Goal: Task Accomplishment & Management: Manage account settings

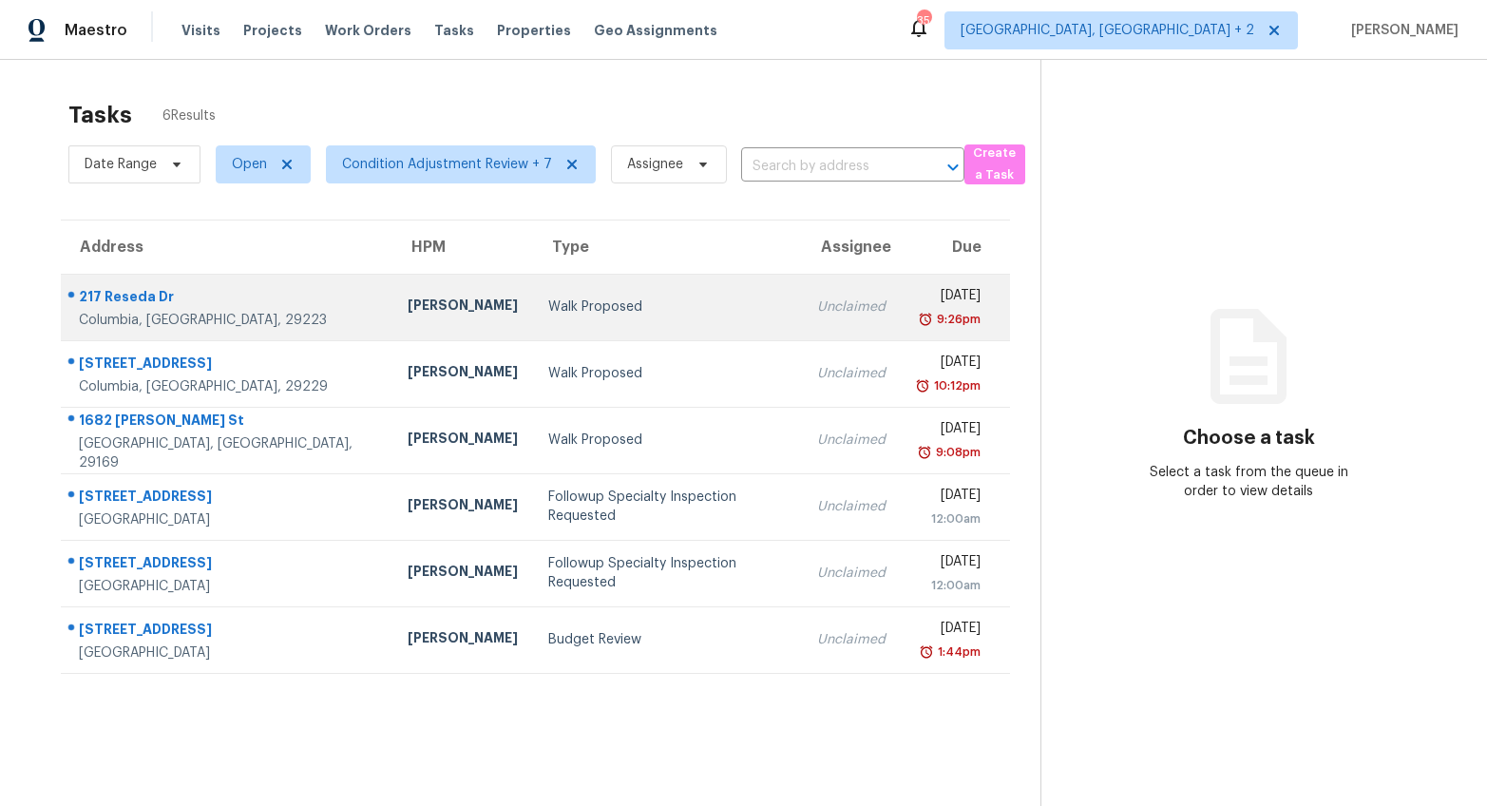
click at [817, 314] on div "Unclaimed" at bounding box center [851, 306] width 68 height 19
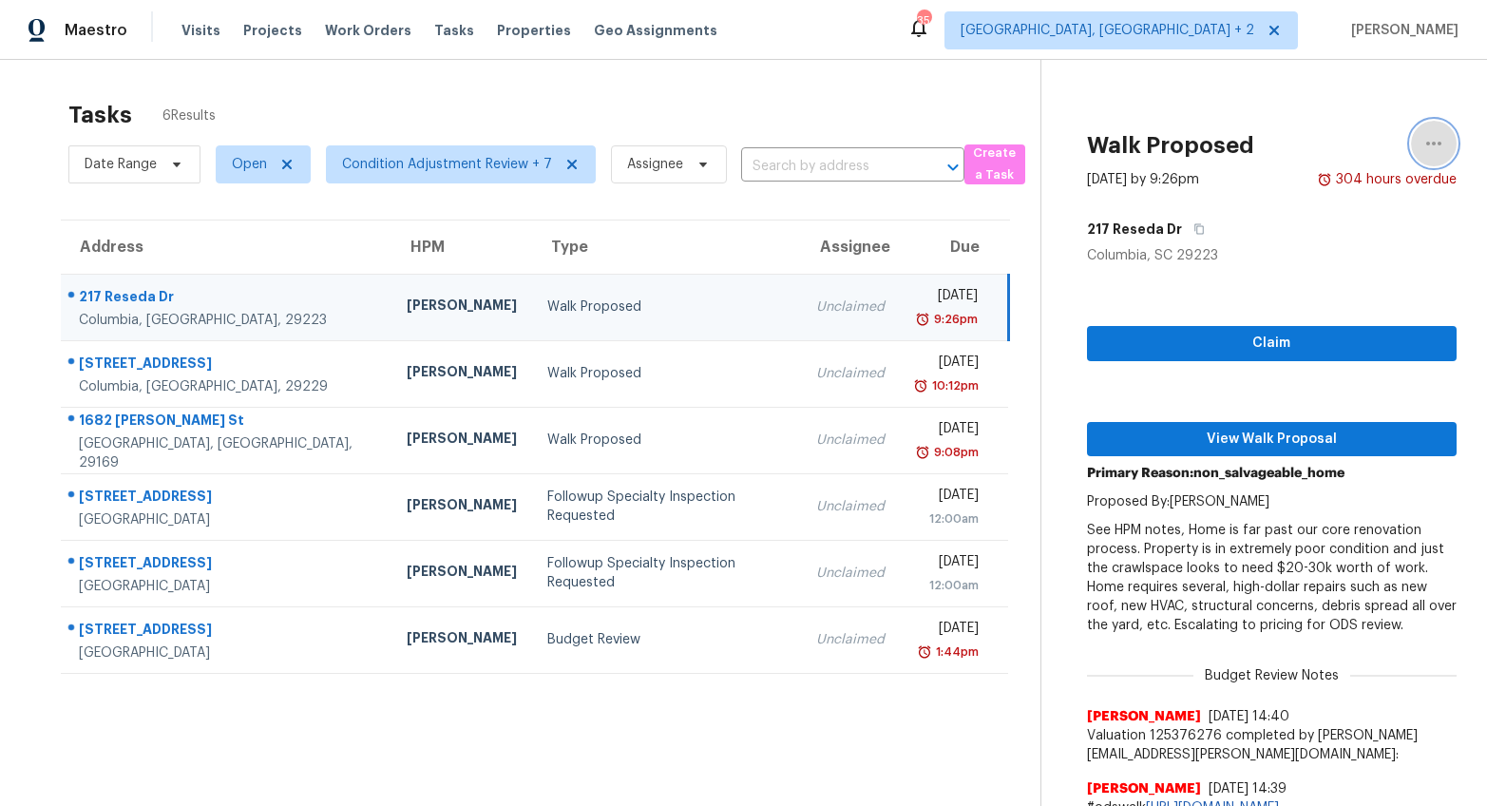
click at [1425, 138] on icon "button" at bounding box center [1433, 143] width 23 height 23
click at [1326, 149] on div "Cancel this task" at bounding box center [1311, 147] width 148 height 19
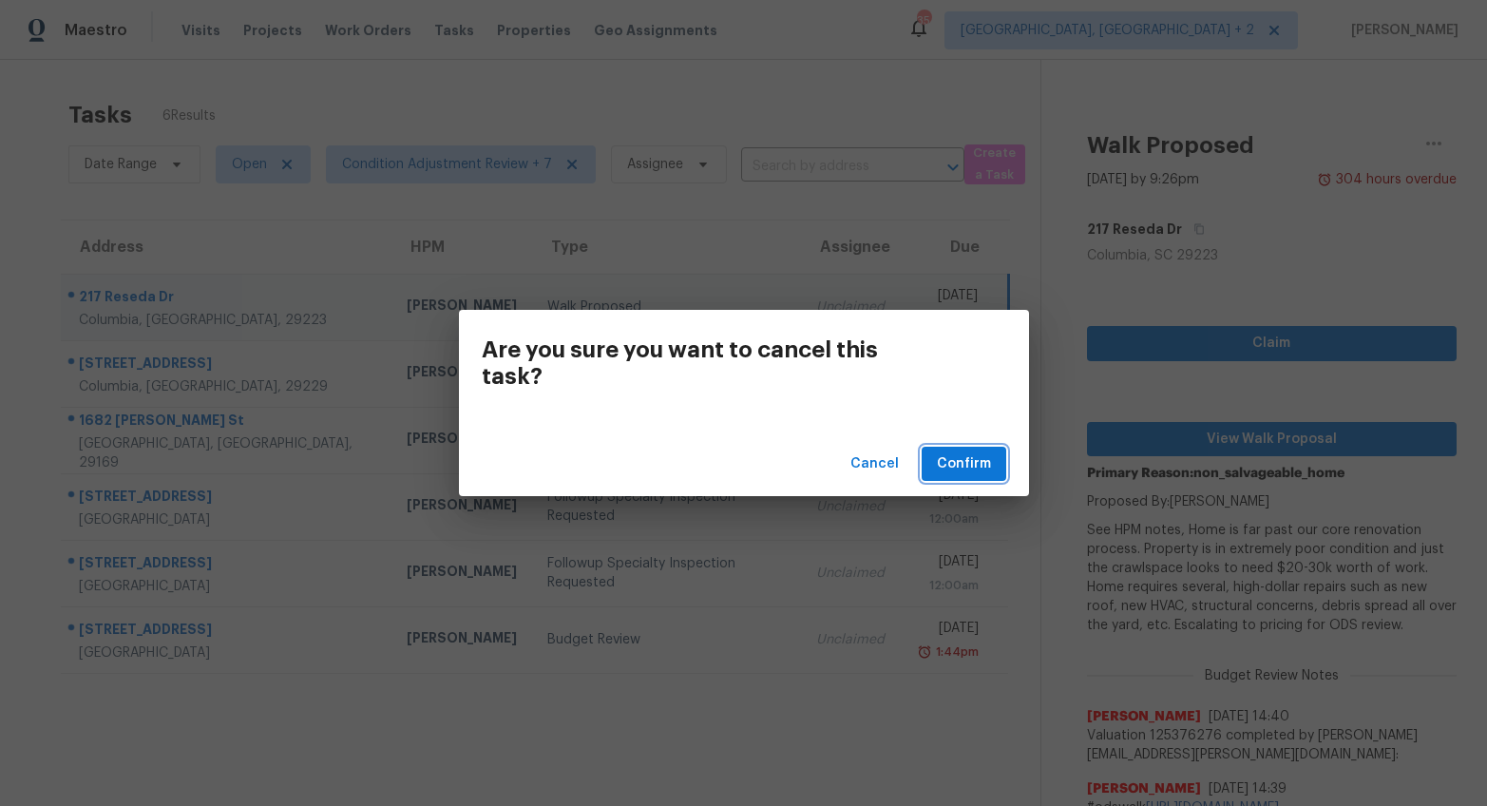
click at [943, 466] on span "Confirm" at bounding box center [964, 464] width 54 height 24
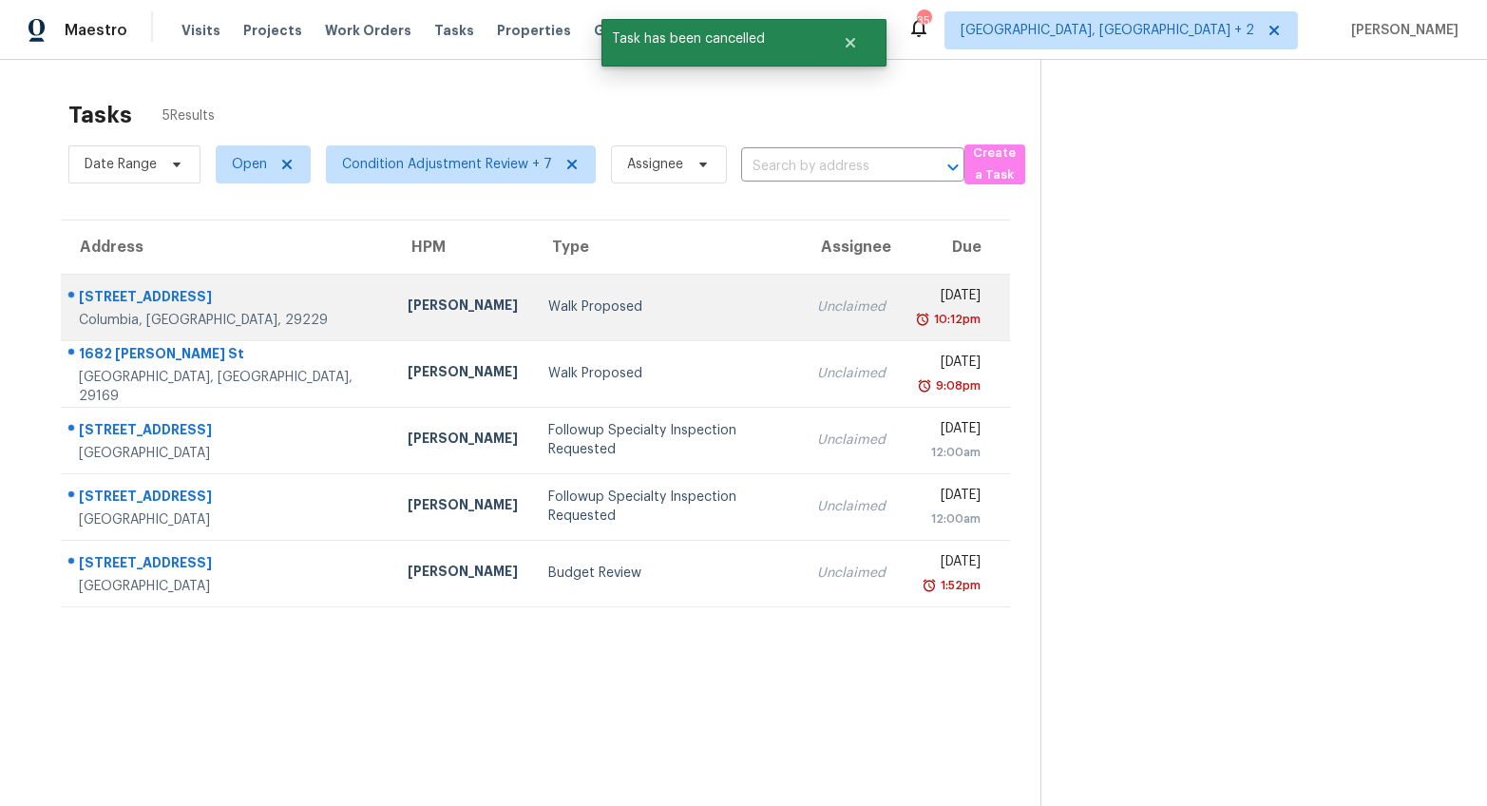
click at [662, 327] on td "Walk Proposed" at bounding box center [668, 307] width 270 height 67
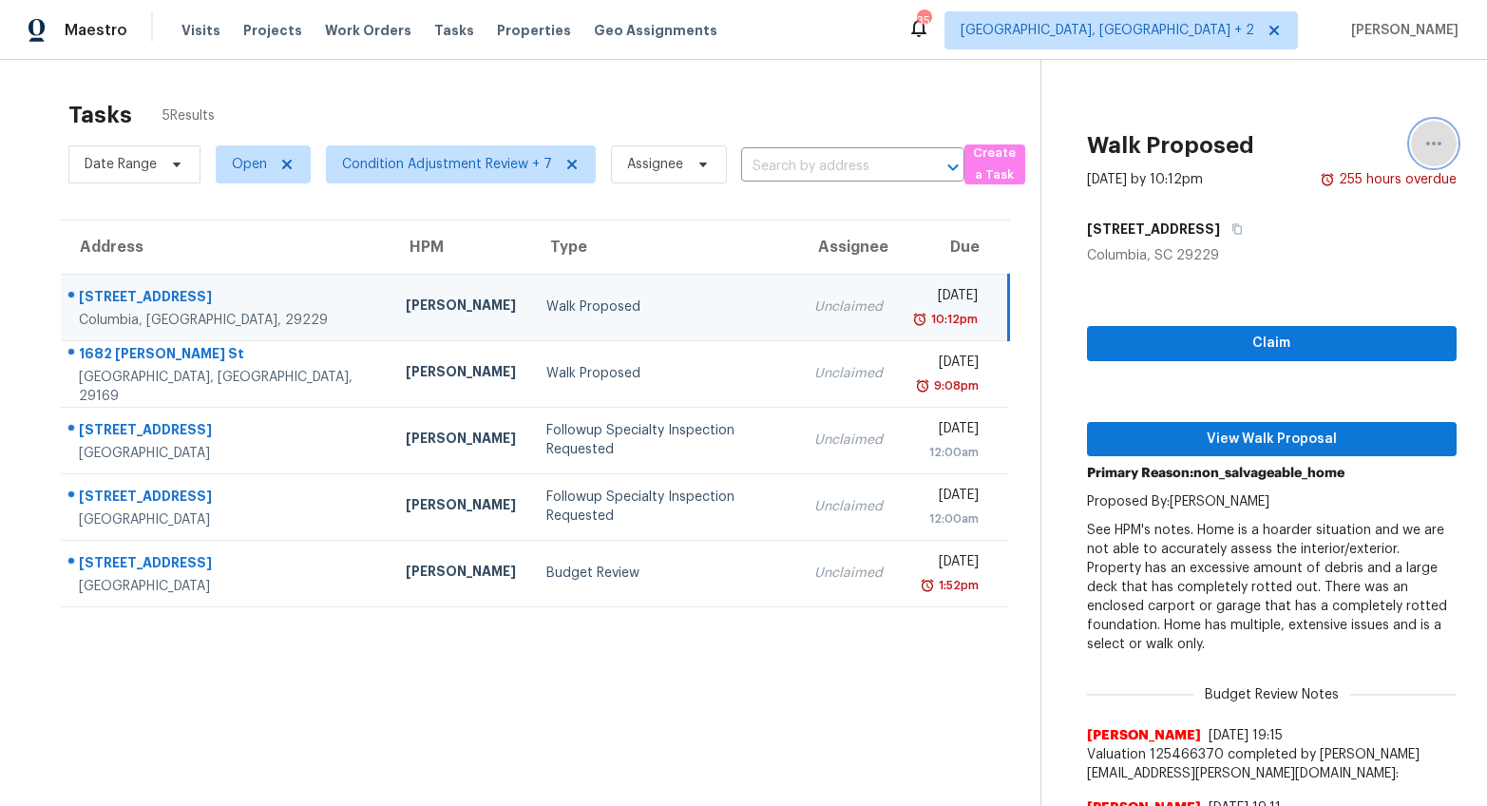
click at [1422, 132] on icon "button" at bounding box center [1433, 143] width 23 height 23
click at [1332, 142] on div "Cancel this task" at bounding box center [1311, 147] width 148 height 19
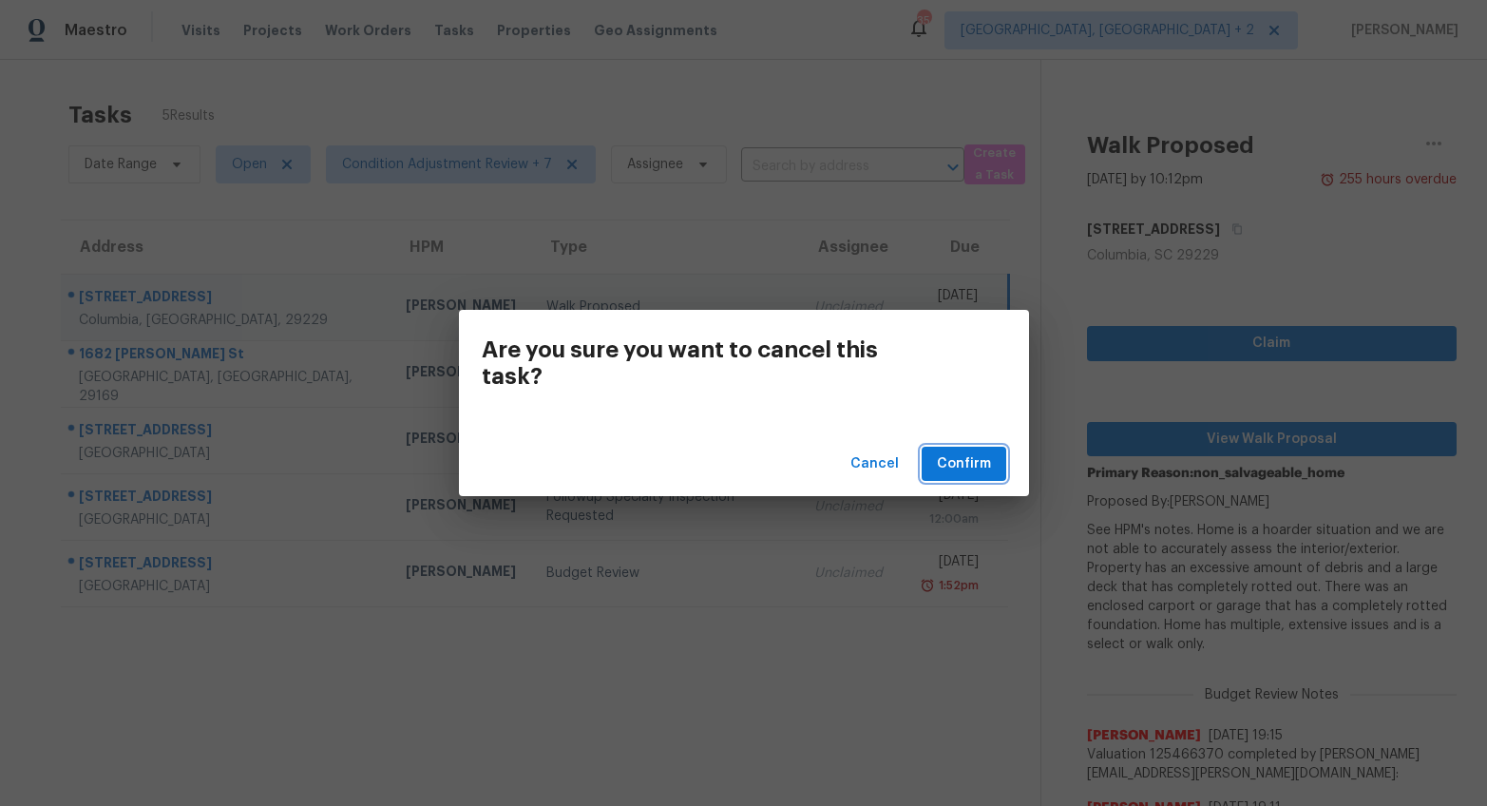
click at [946, 459] on span "Confirm" at bounding box center [964, 464] width 54 height 24
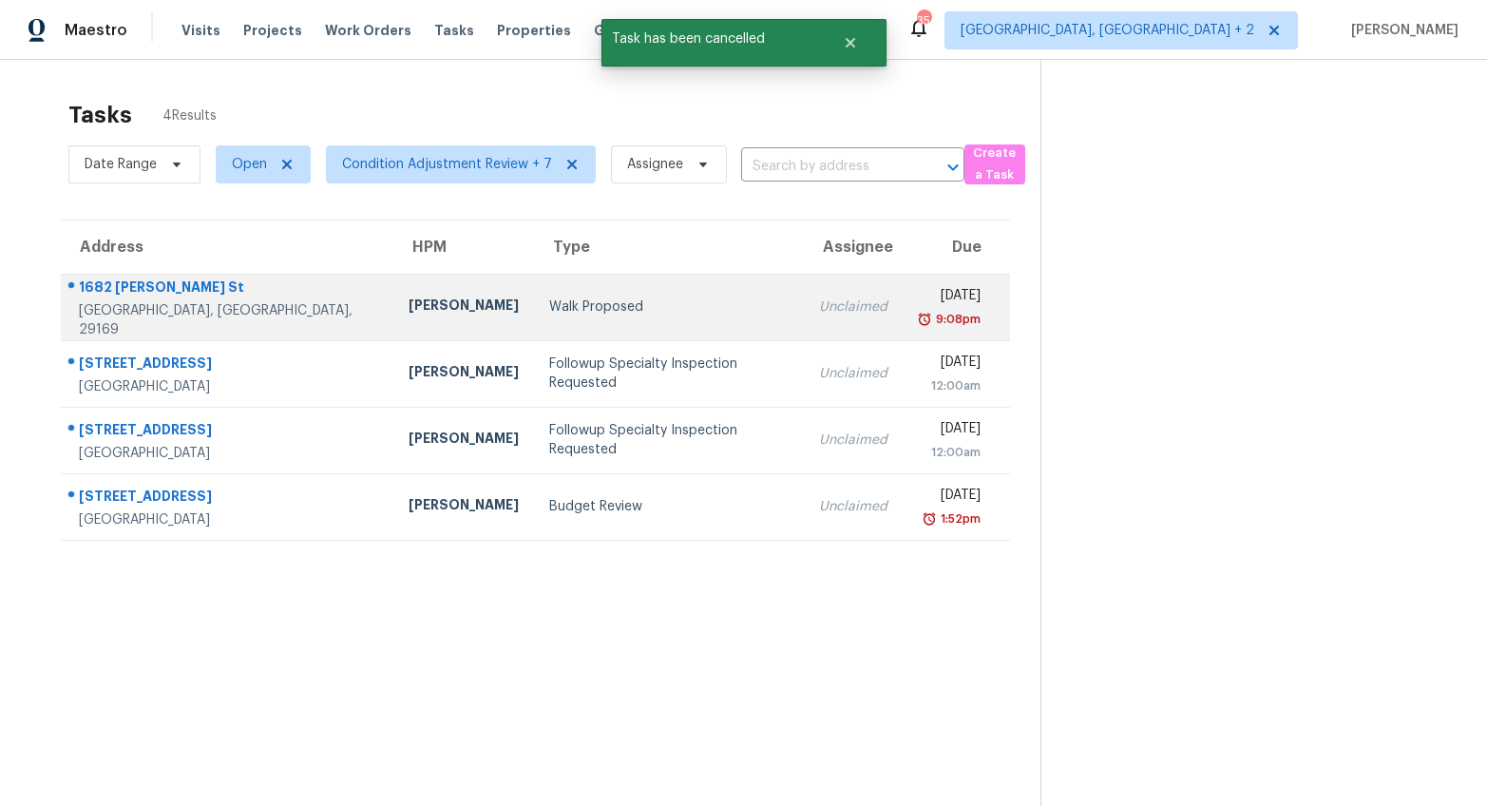
click at [631, 328] on td "Walk Proposed" at bounding box center [669, 307] width 271 height 67
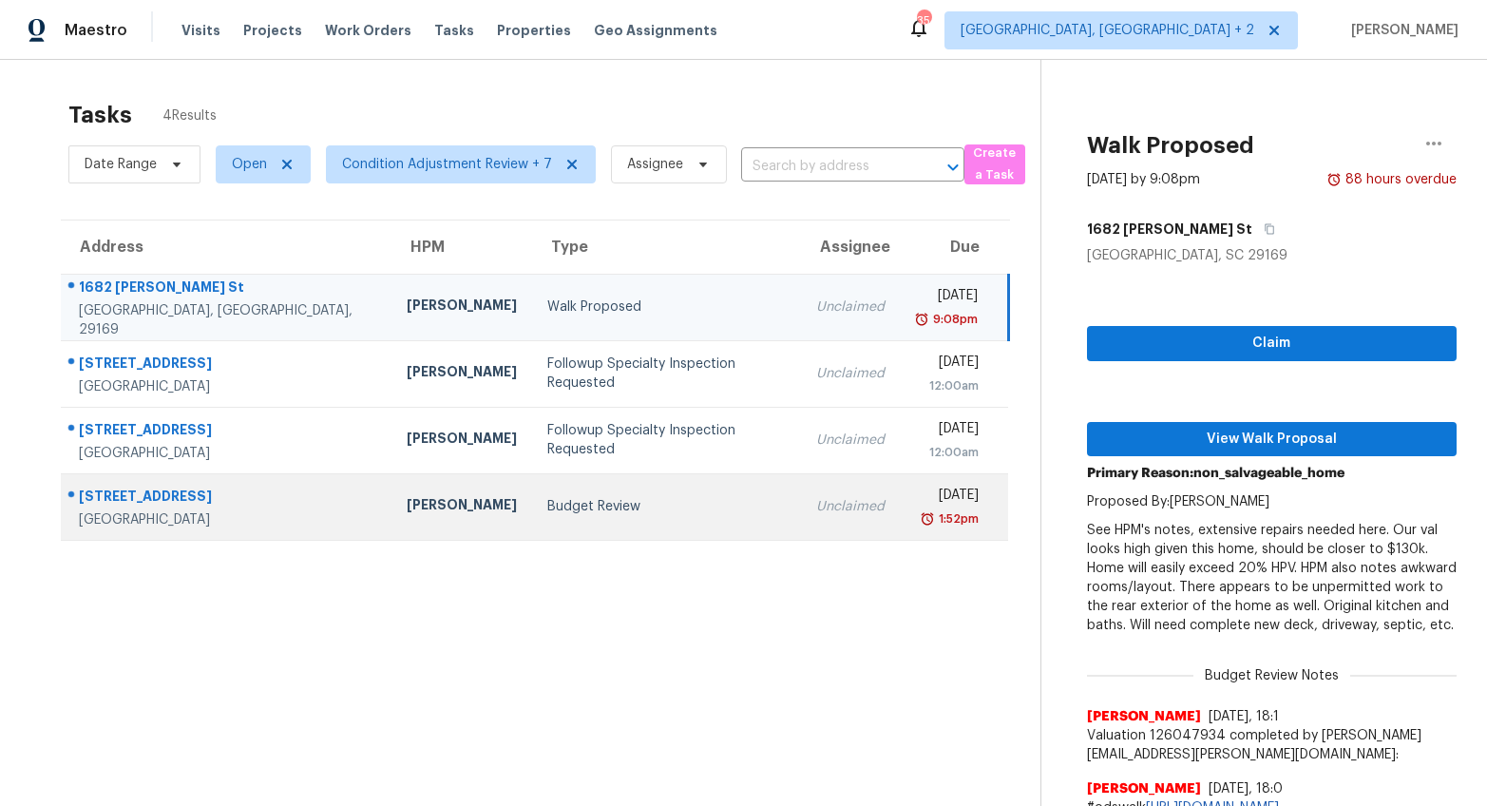
click at [532, 520] on td "Budget Review" at bounding box center [666, 506] width 269 height 67
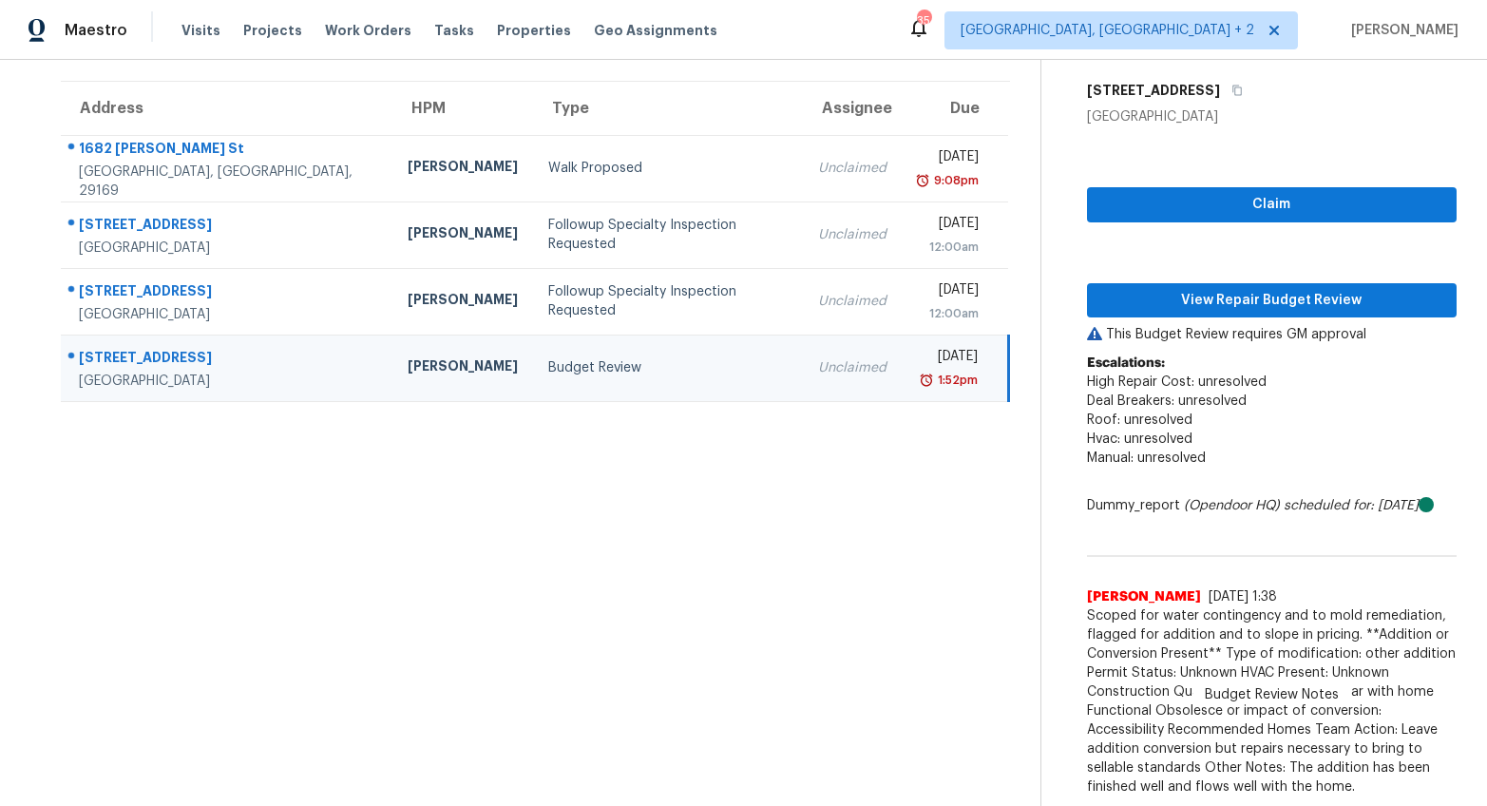
scroll to position [154, 0]
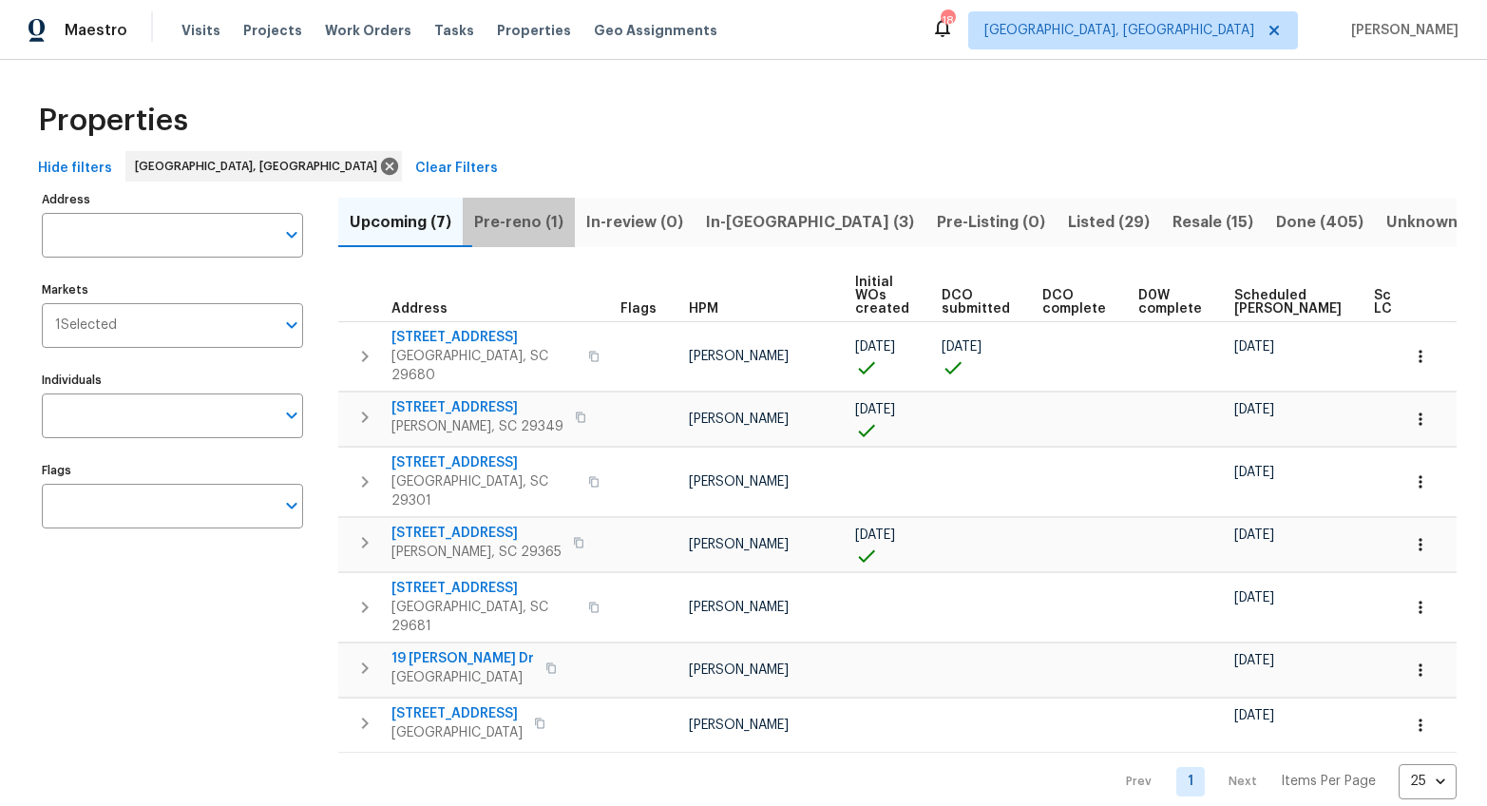
click at [550, 229] on span "Pre-reno (1)" at bounding box center [518, 222] width 89 height 27
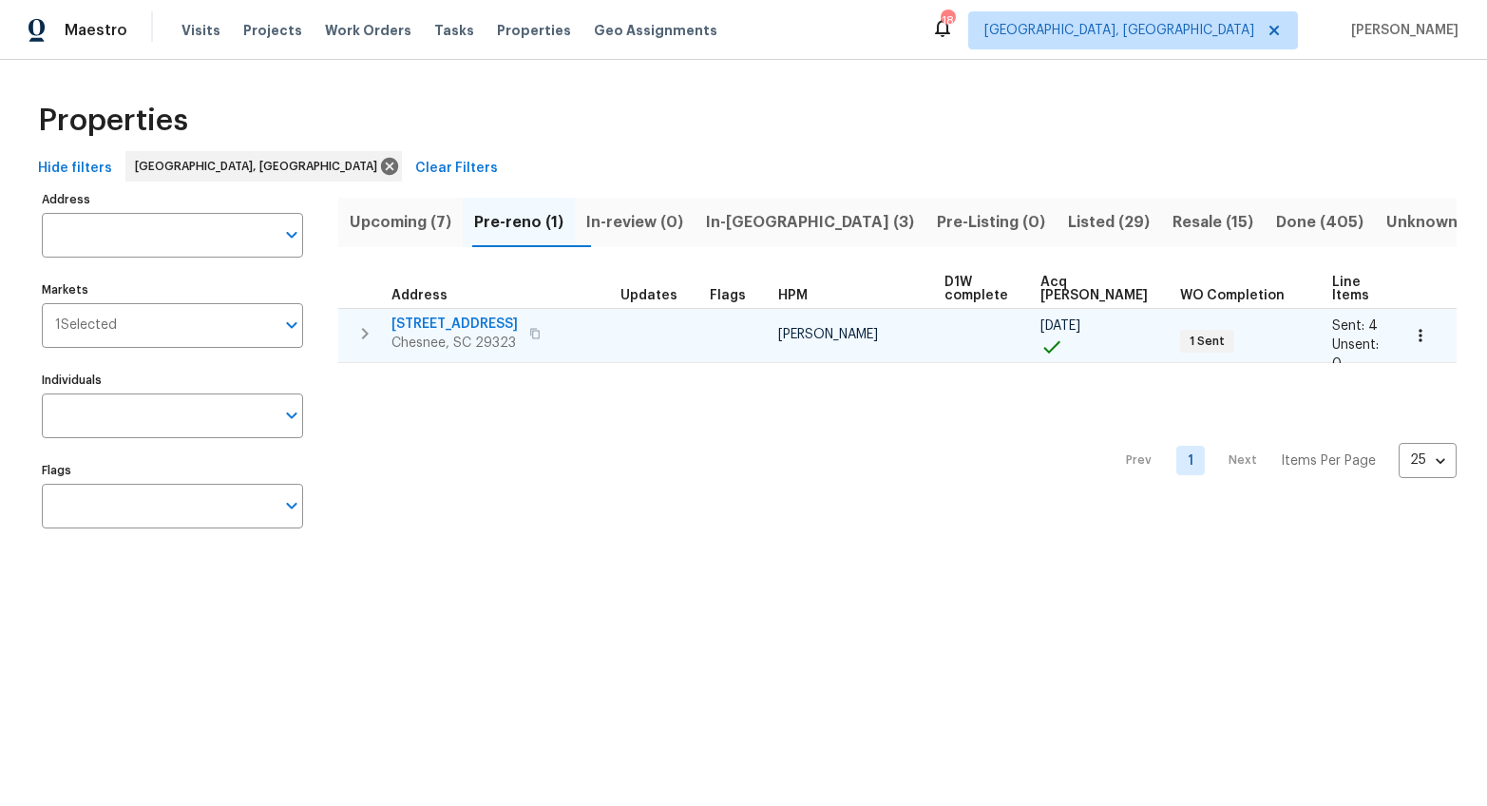
click at [448, 325] on span "917 Garnet Cir" at bounding box center [454, 323] width 126 height 19
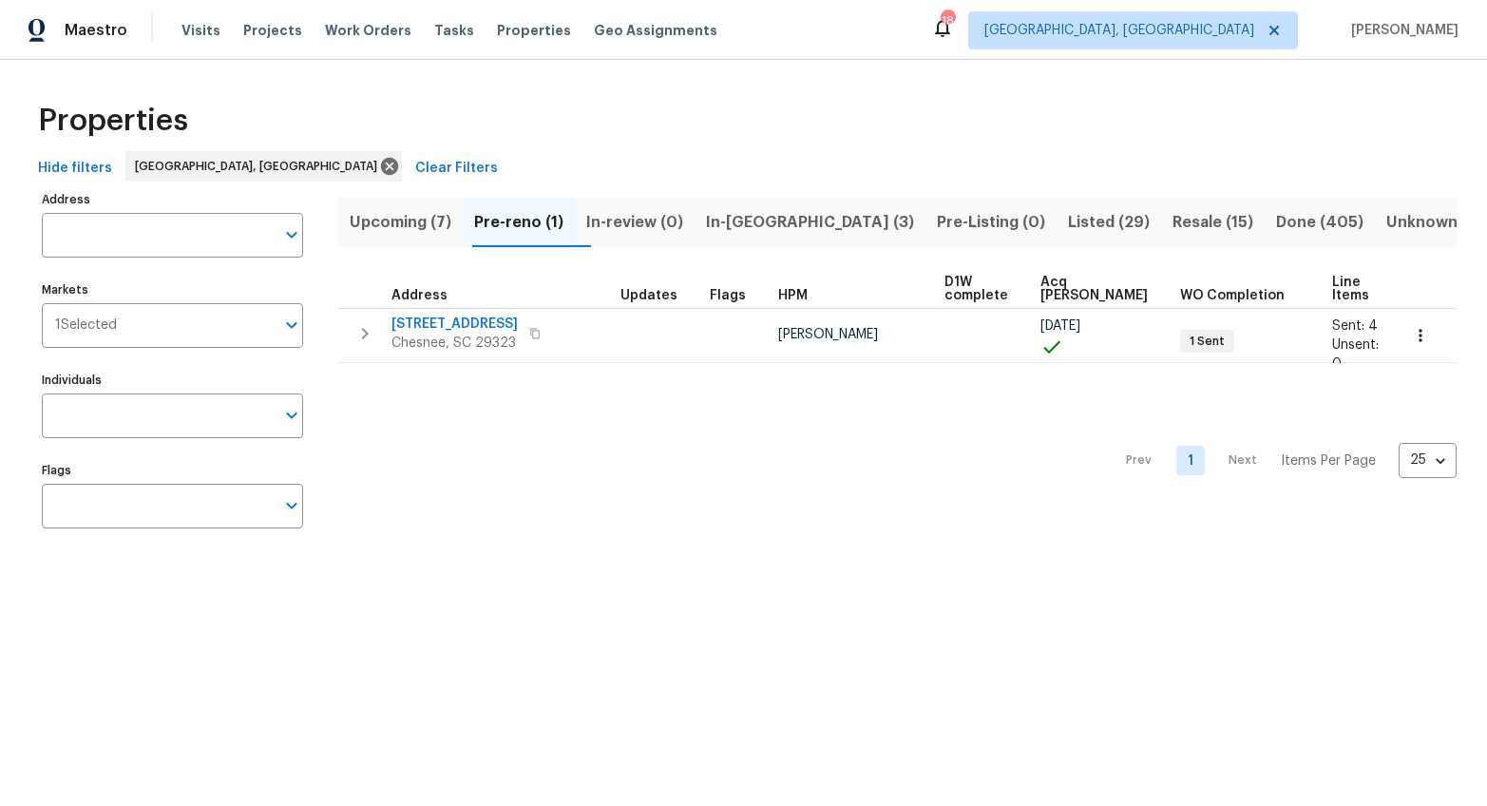
click at [815, 234] on span "In-reno (3)" at bounding box center [810, 222] width 208 height 27
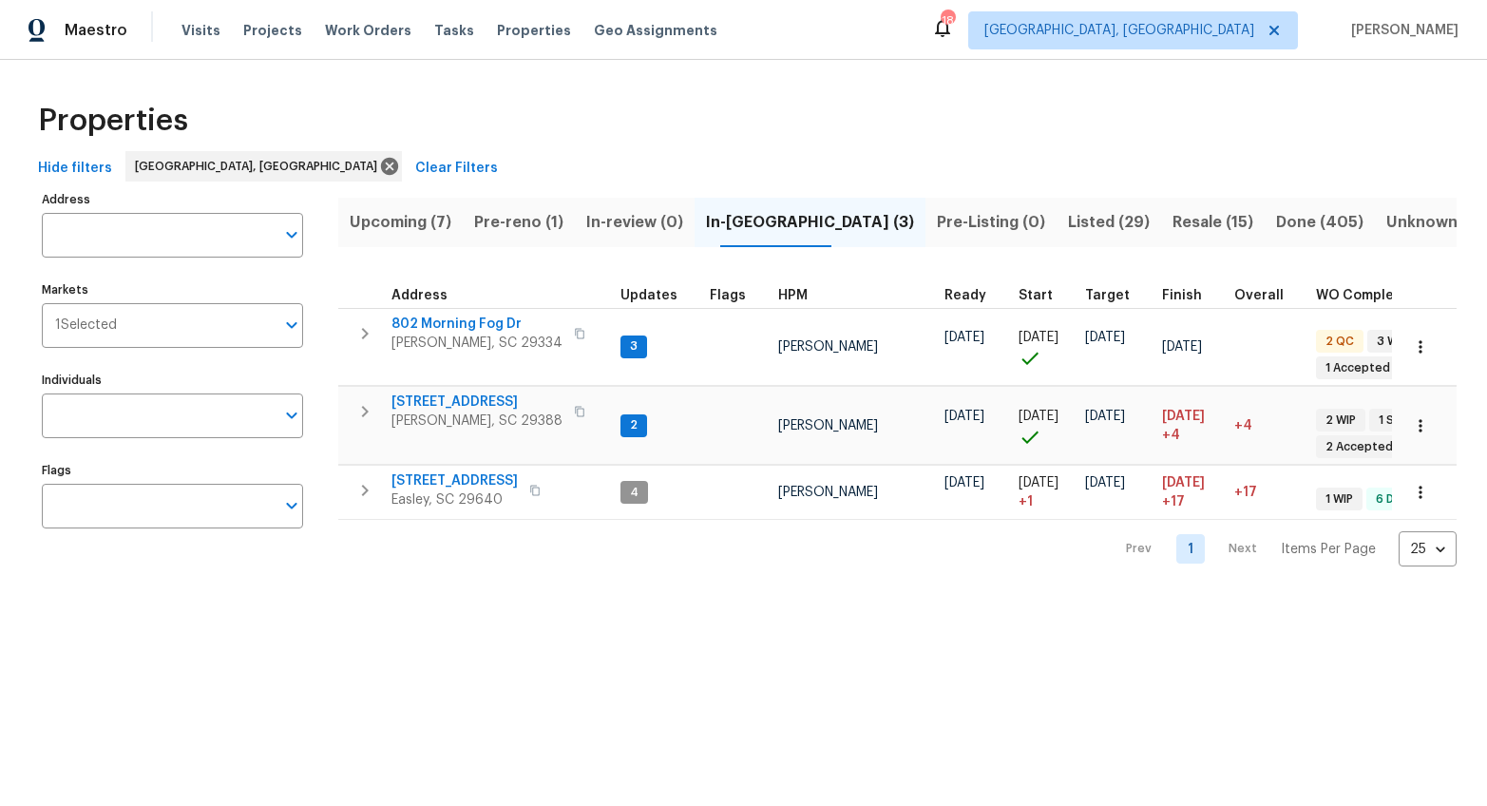
click at [1172, 215] on span "Resale (15)" at bounding box center [1212, 222] width 81 height 27
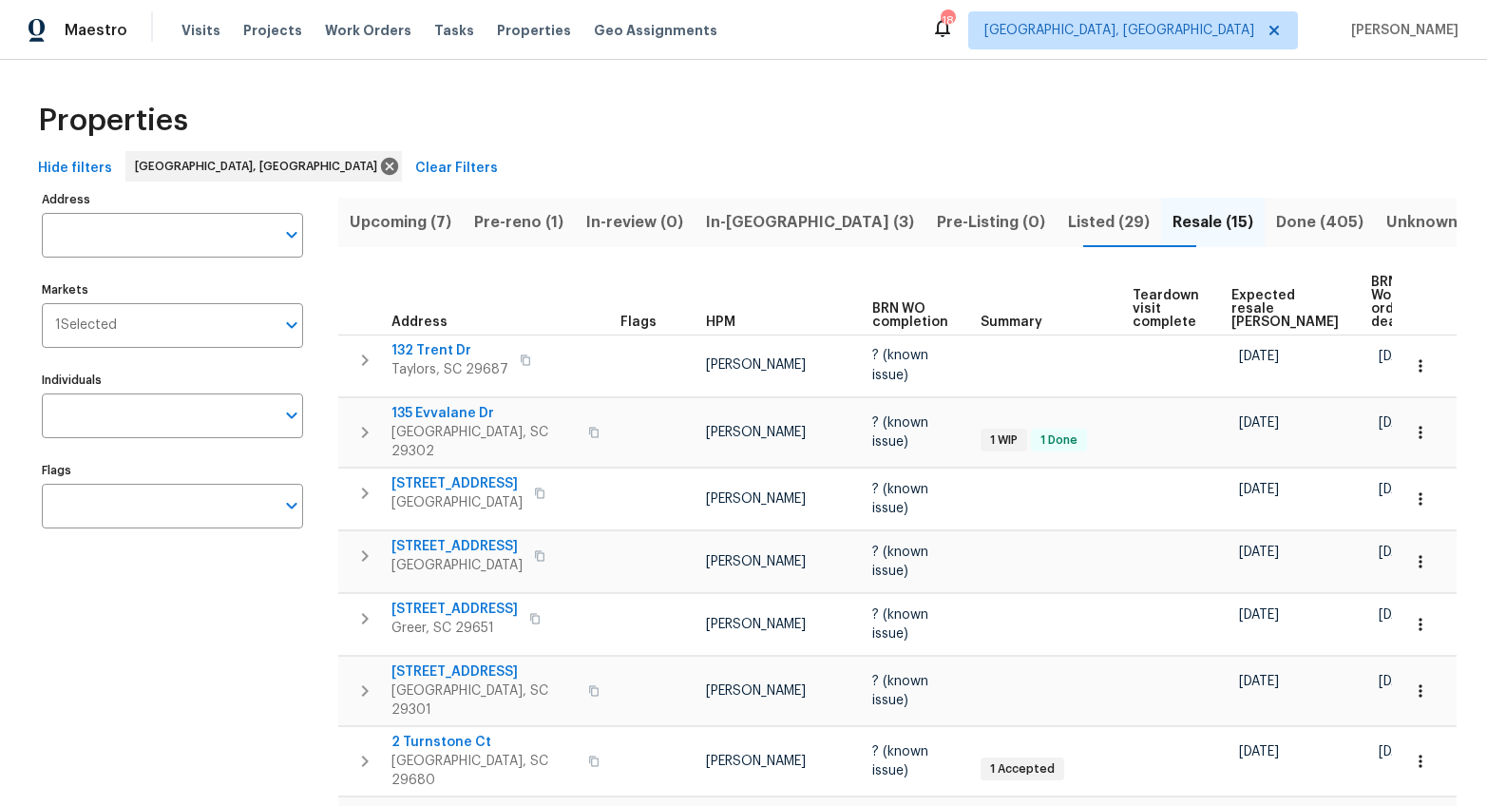
scroll to position [10, 0]
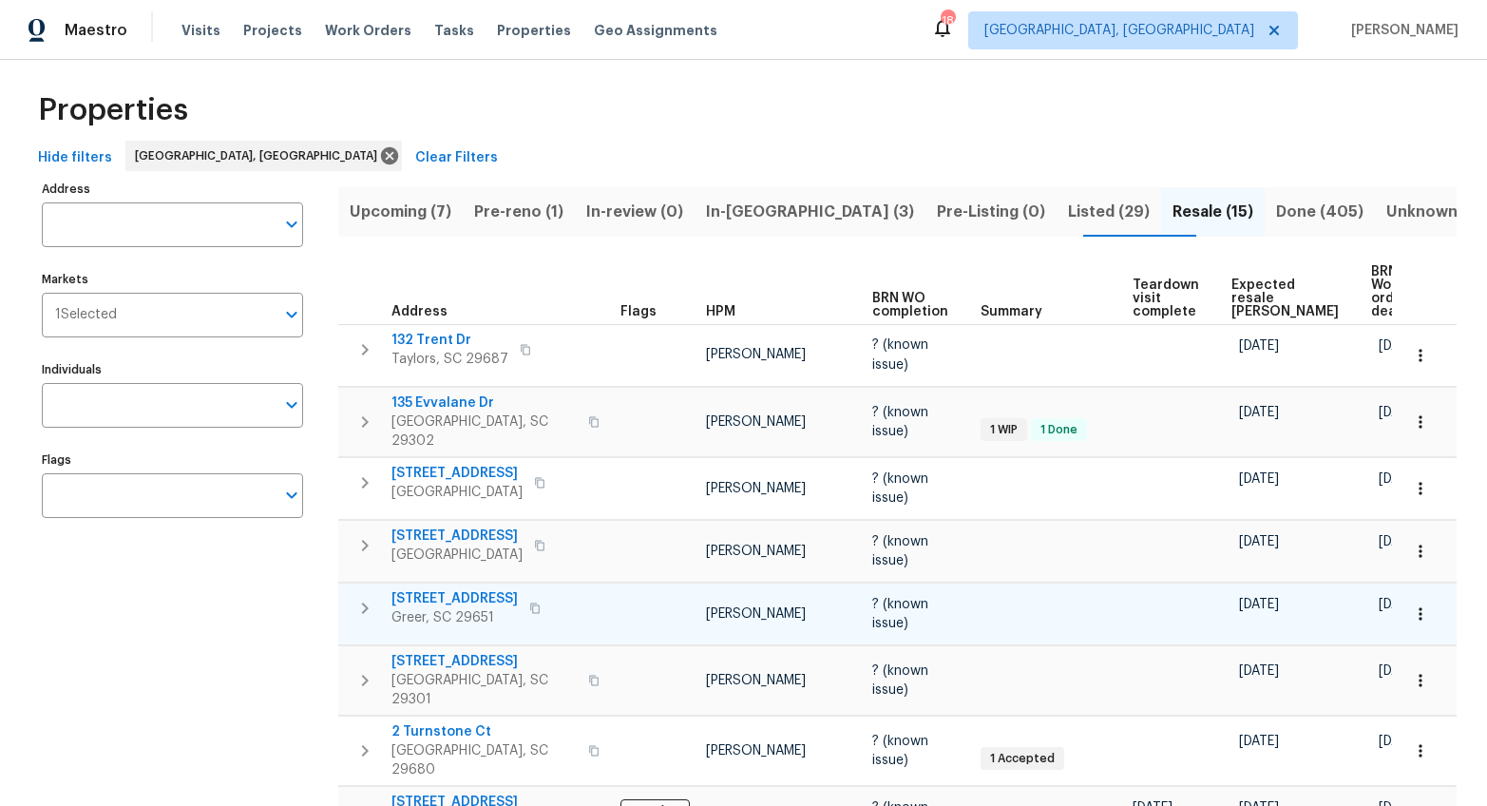
click at [541, 602] on icon "button" at bounding box center [534, 607] width 11 height 11
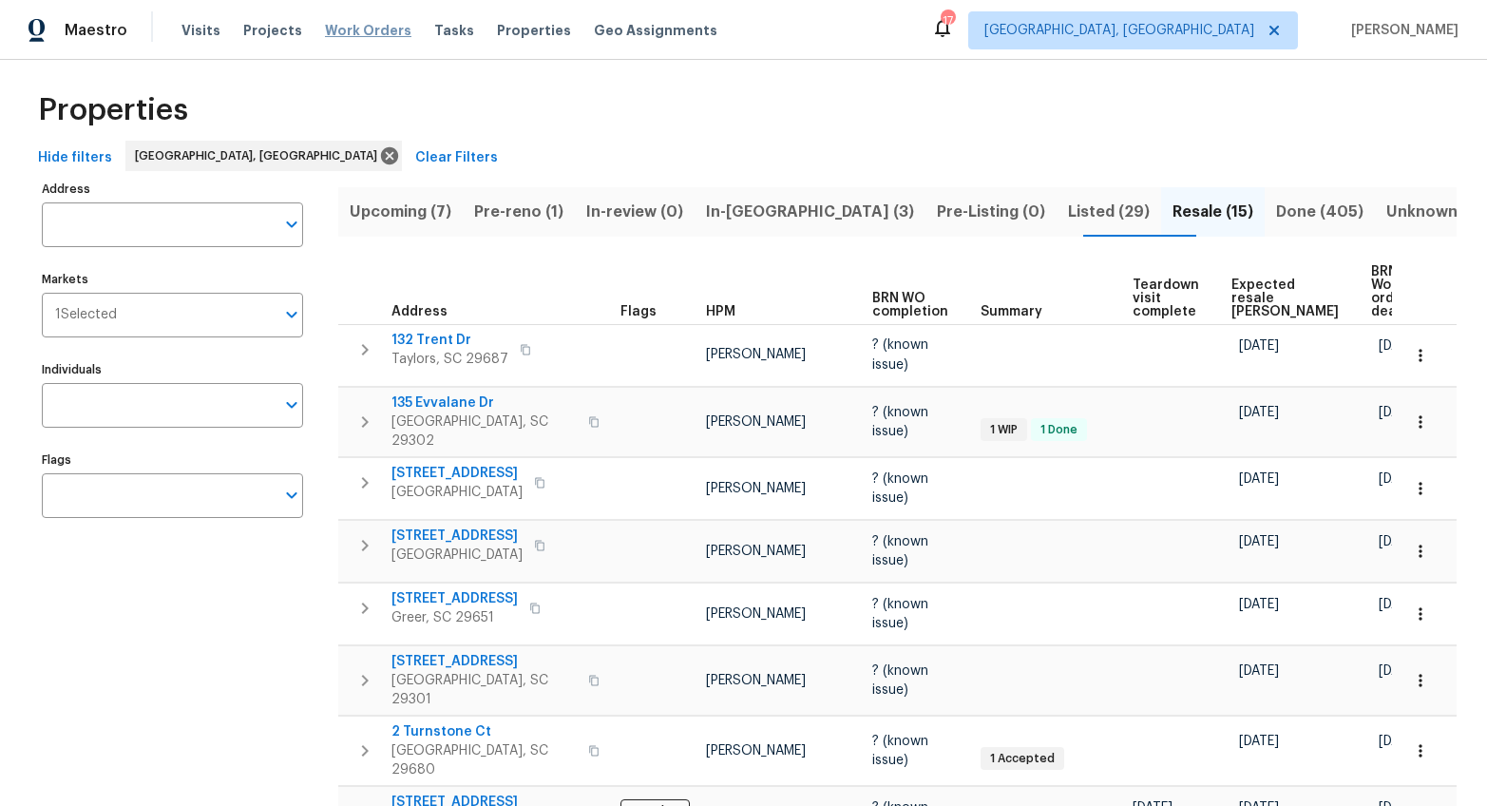
click at [325, 29] on span "Work Orders" at bounding box center [368, 30] width 86 height 19
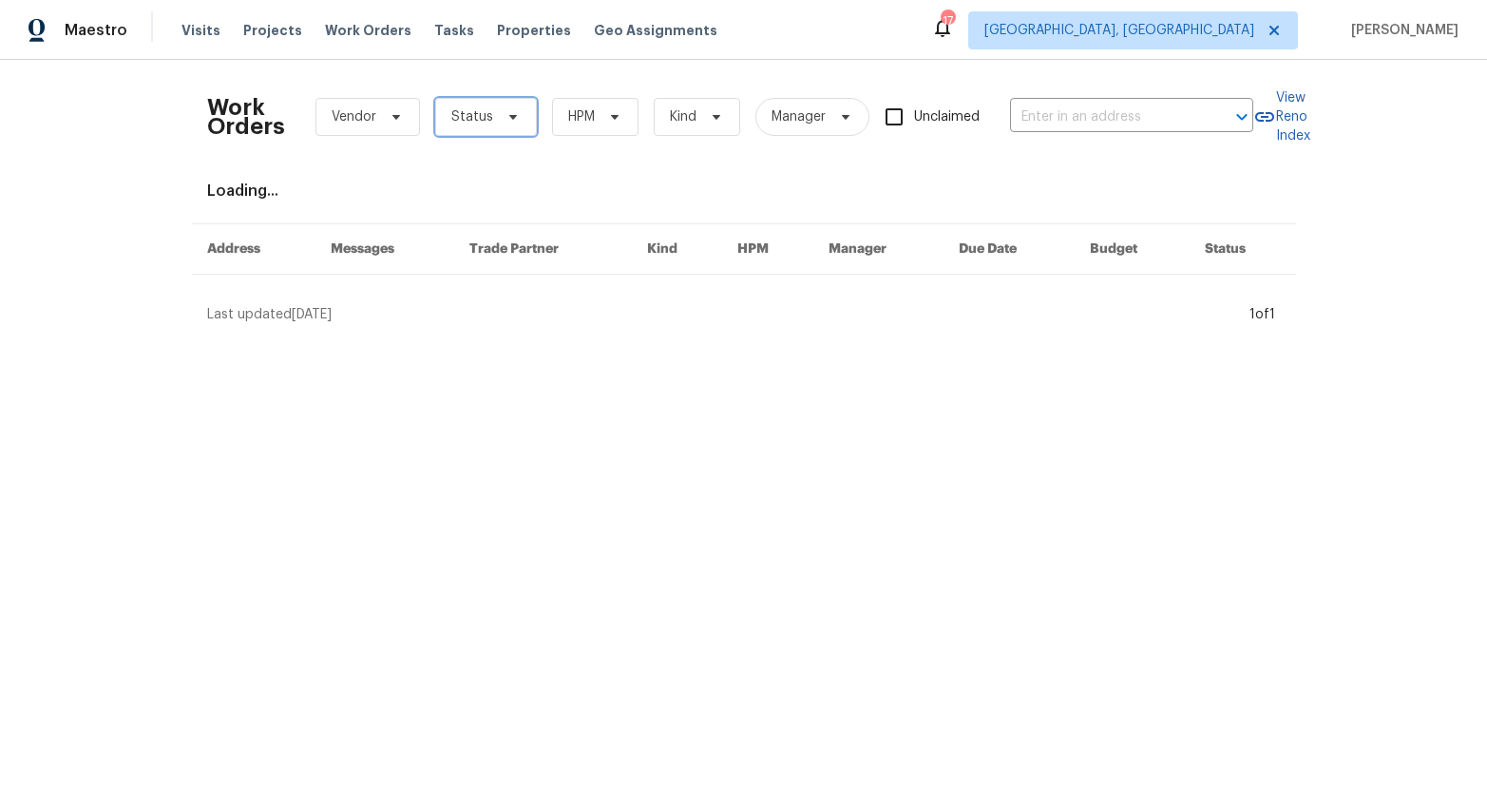
click at [505, 113] on icon at bounding box center [512, 116] width 15 height 15
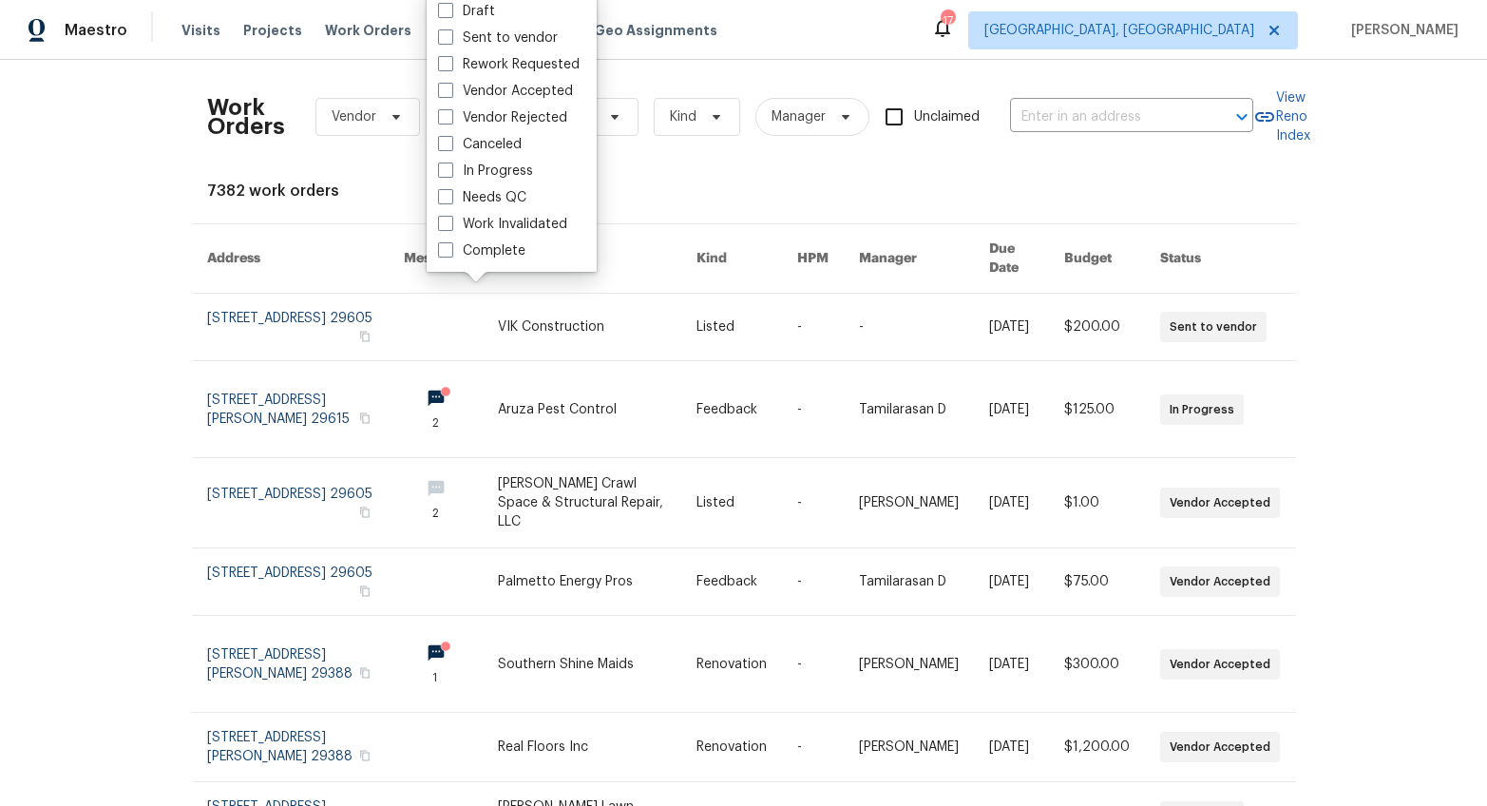
click at [352, 166] on div "Work Orders Vendor Status HPM Kind Manager Unclaimed ​ View Reno Index 7382 wor…" at bounding box center [744, 592] width 1074 height 1034
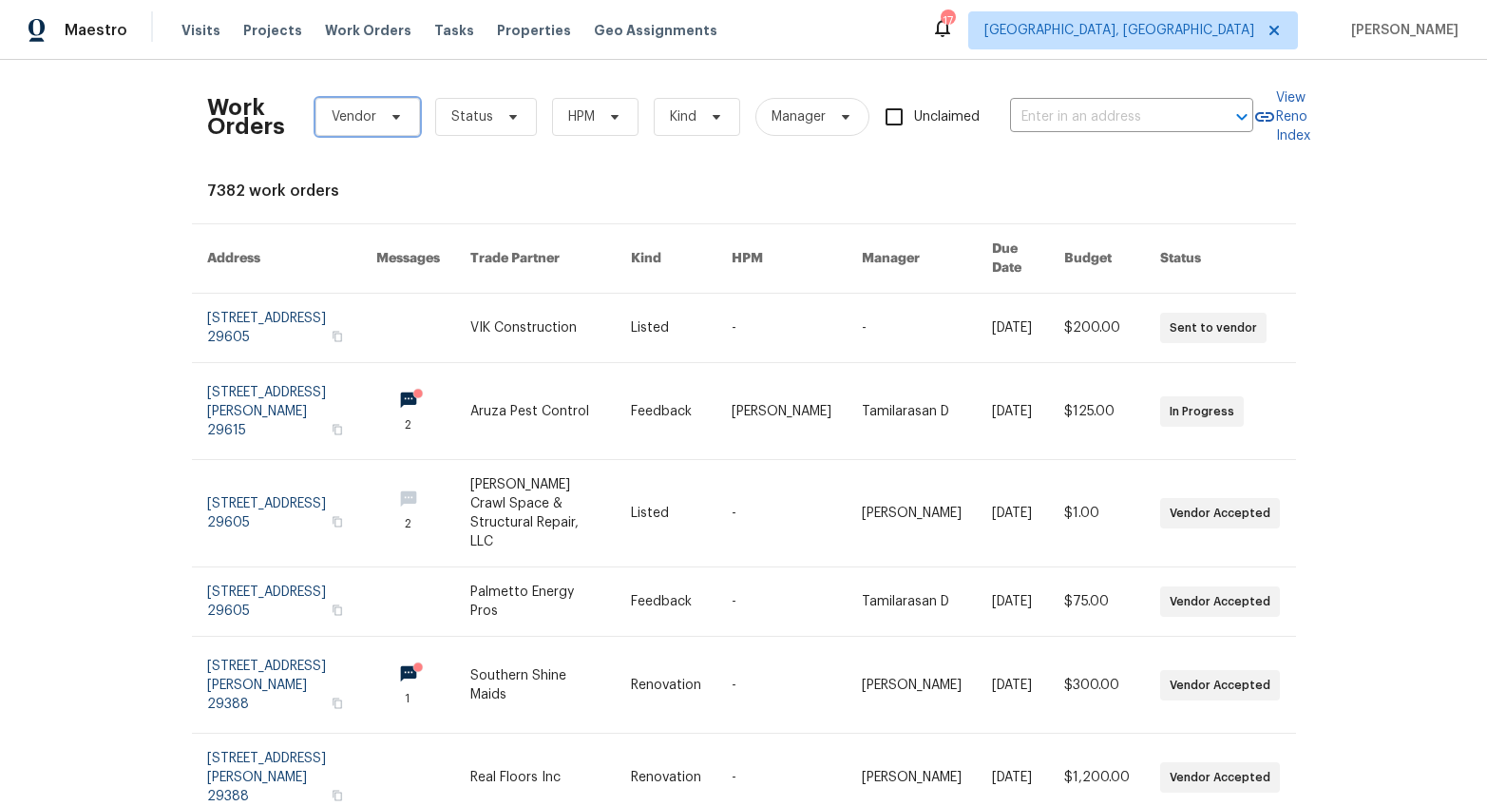
click at [374, 103] on span "Vendor" at bounding box center [367, 117] width 105 height 38
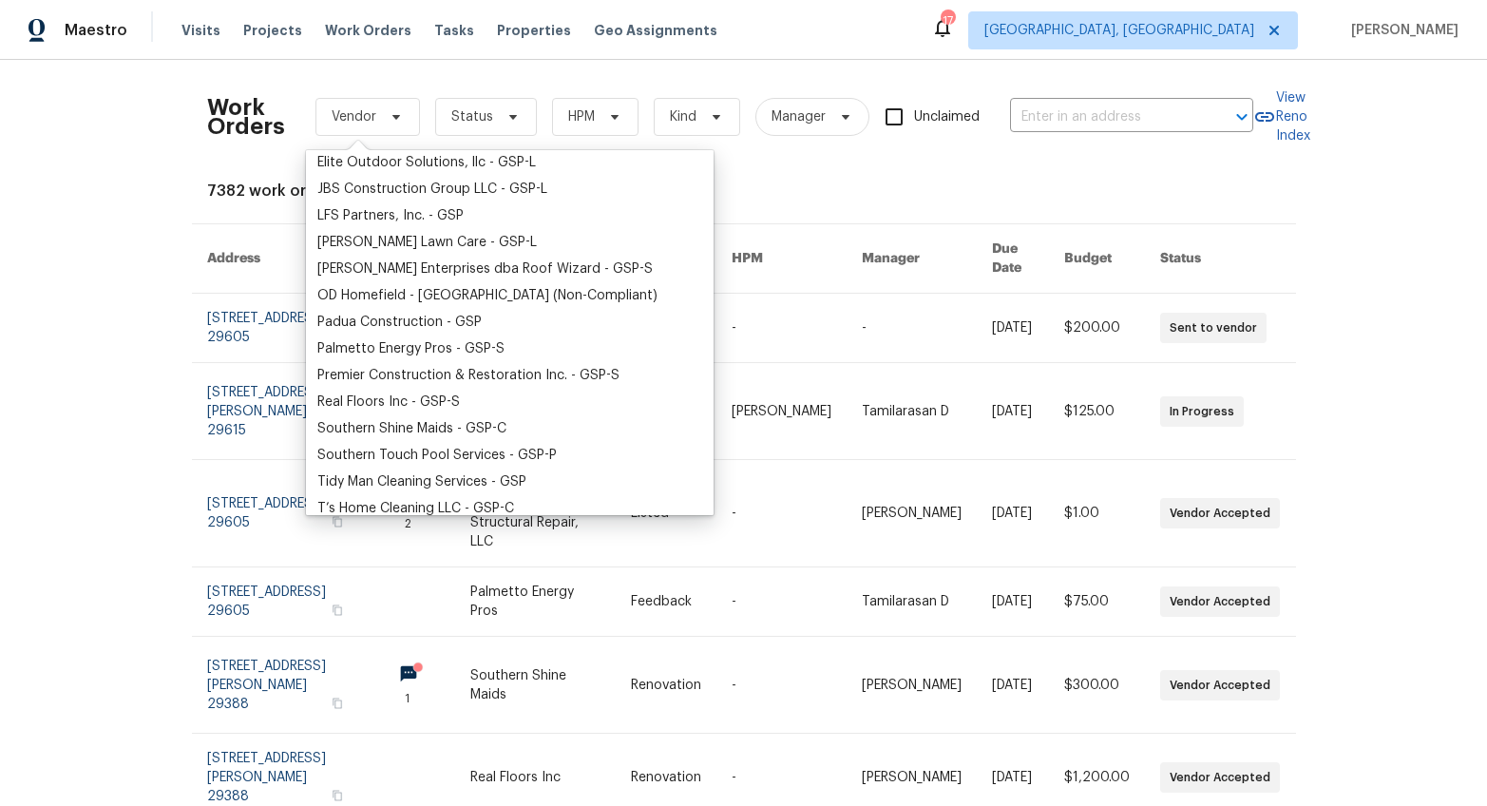
scroll to position [365, 0]
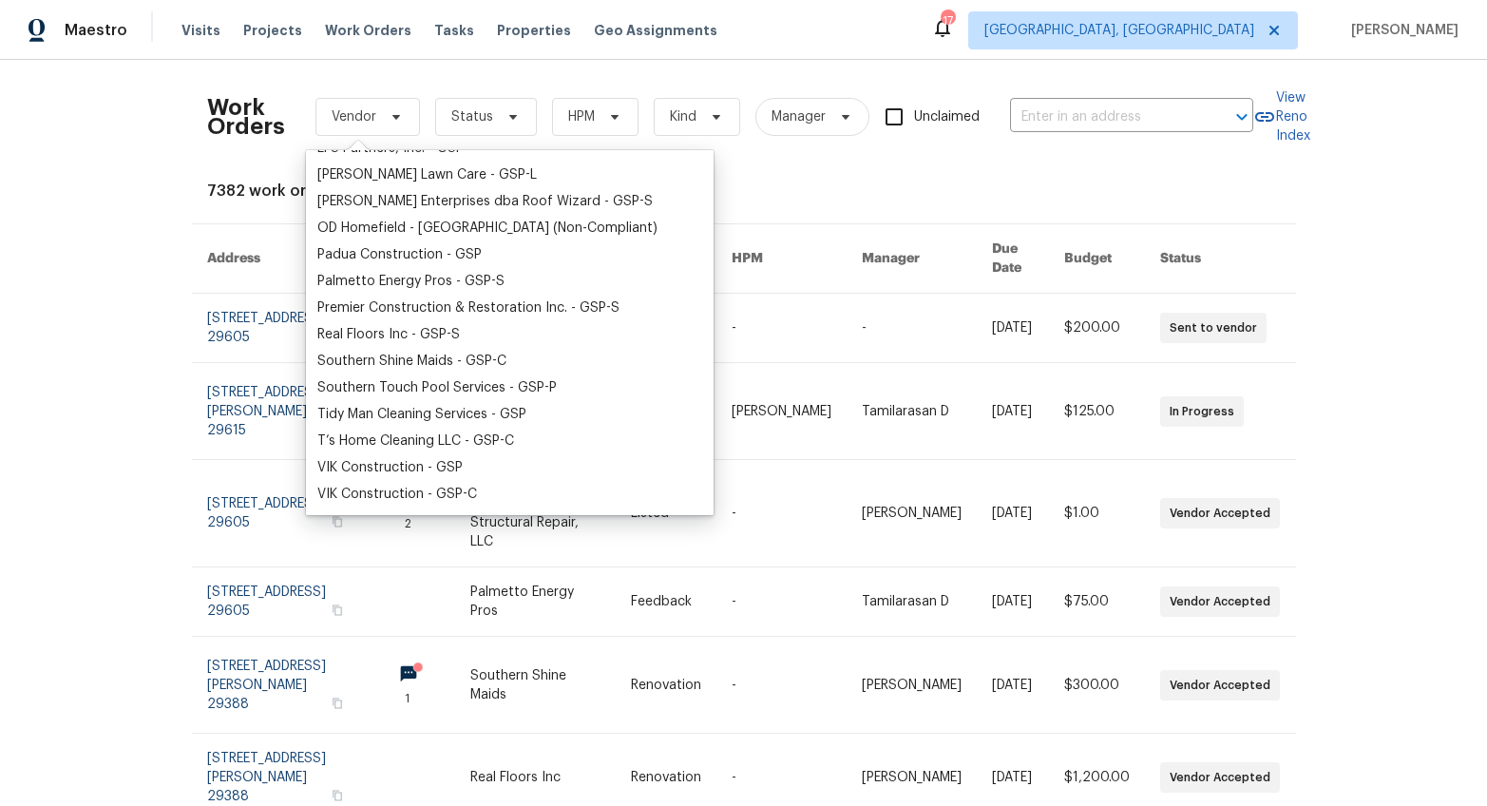
click at [138, 313] on div "Work Orders Vendor Status HPM Kind Manager Unclaimed ​ View Reno Index 7382 wor…" at bounding box center [743, 433] width 1487 height 746
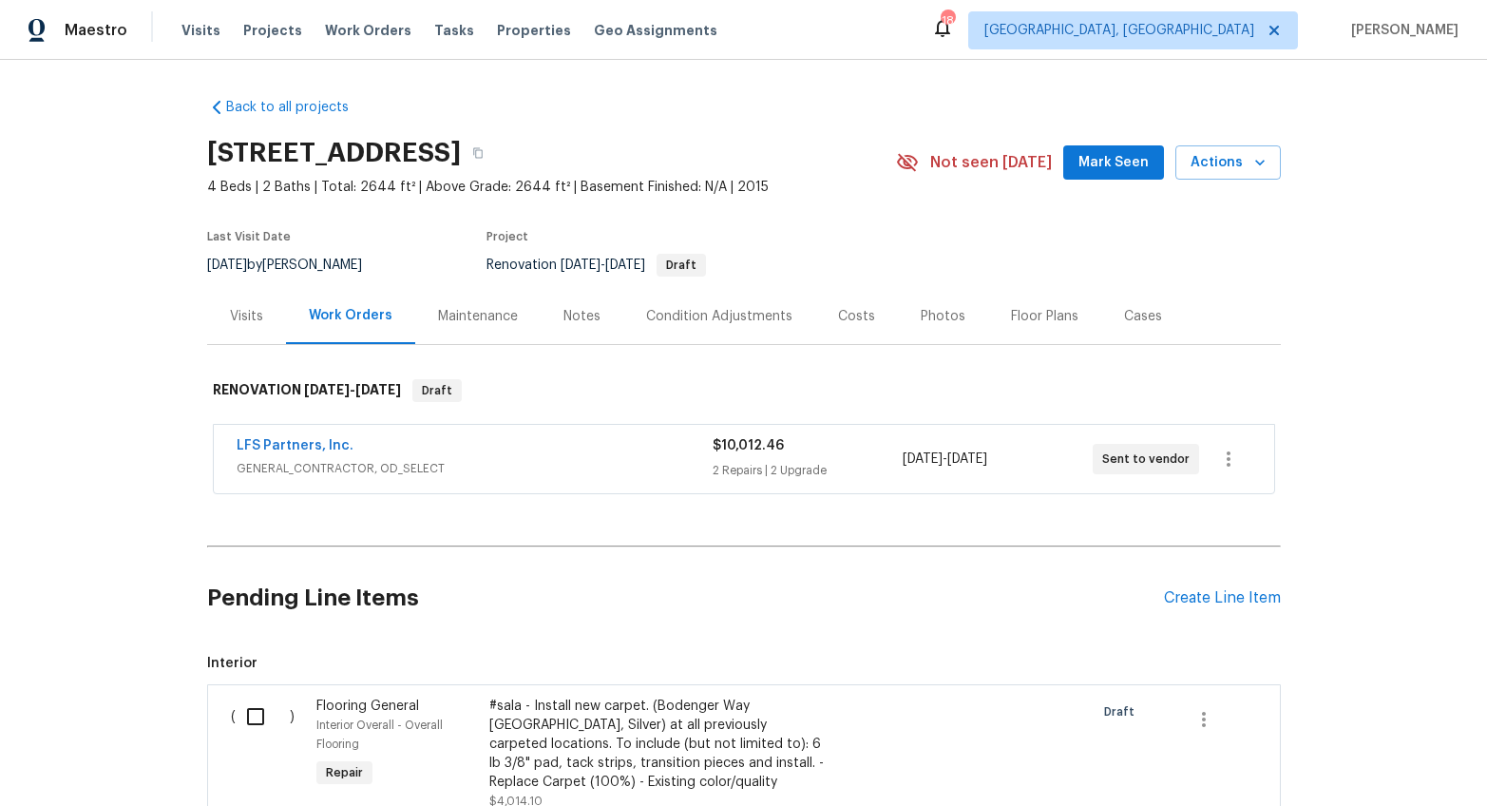
click at [561, 333] on div "Notes" at bounding box center [582, 316] width 83 height 56
